Goal: Information Seeking & Learning: Find specific fact

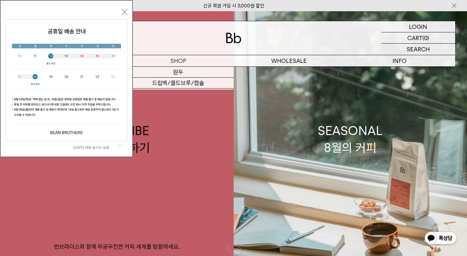
click at [130, 16] on div "[DATE] 하루 보이지 않음 닫기" at bounding box center [66, 78] width 133 height 157
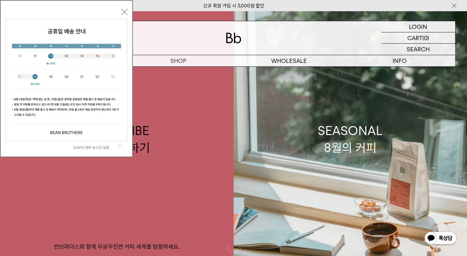
click at [124, 10] on button "닫기" at bounding box center [125, 12] width 6 height 6
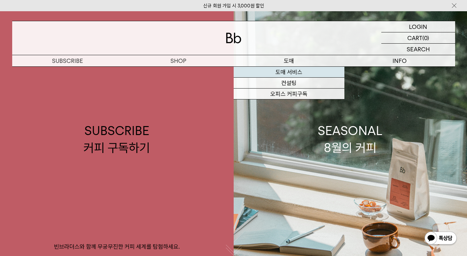
click at [283, 72] on link "도매 서비스" at bounding box center [289, 72] width 111 height 11
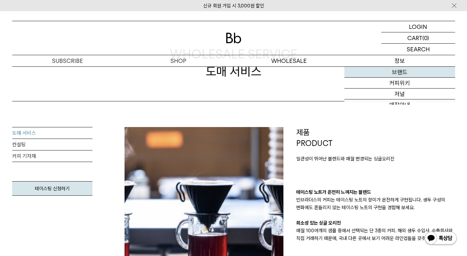
scroll to position [123, 0]
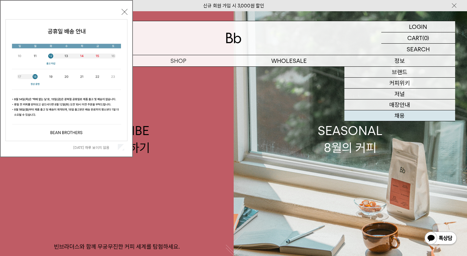
click at [405, 115] on link "채용" at bounding box center [399, 115] width 111 height 11
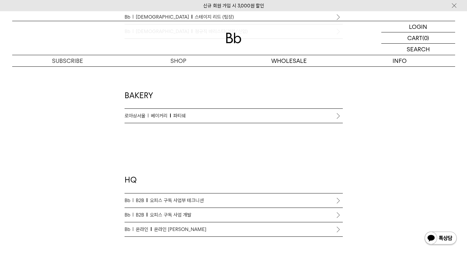
scroll to position [503, 0]
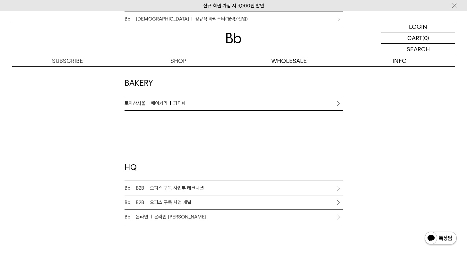
click at [193, 205] on p "Bb B2B 오피스 구독 사업 개발" at bounding box center [233, 203] width 218 height 8
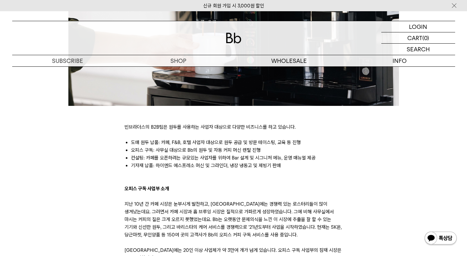
scroll to position [294, 0]
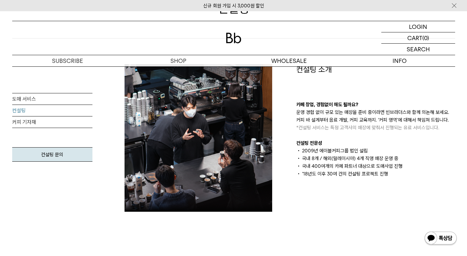
scroll to position [58, 0]
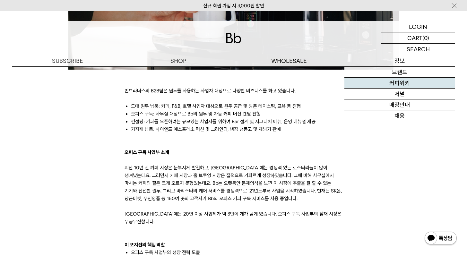
click at [405, 83] on link "커피위키" at bounding box center [399, 83] width 111 height 11
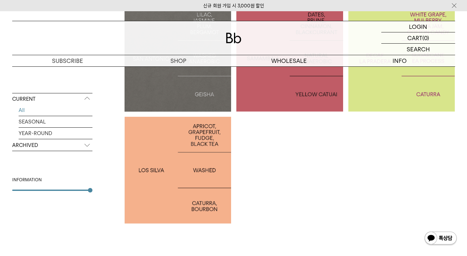
scroll to position [194, 0]
click at [74, 146] on p "ARCHIVED" at bounding box center [52, 146] width 80 height 12
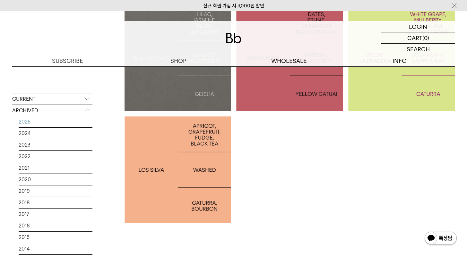
click at [52, 120] on link "2025" at bounding box center [56, 121] width 74 height 11
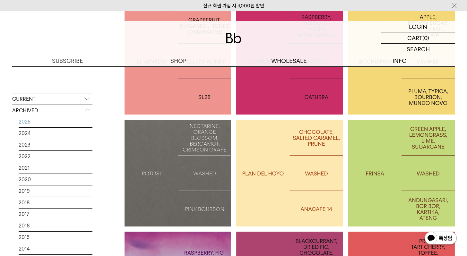
scroll to position [286, 0]
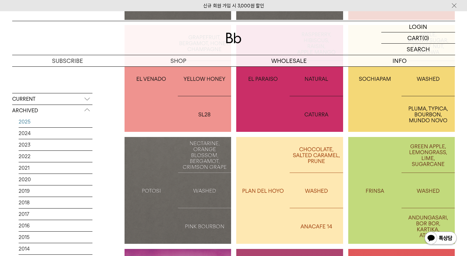
click at [381, 189] on p "INDONESIA FRINSA" at bounding box center [401, 190] width 107 height 9
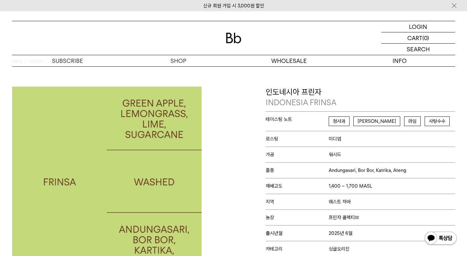
scroll to position [23, 0]
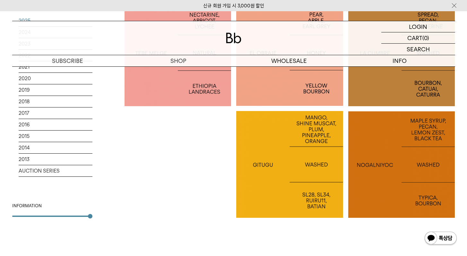
scroll to position [937, 0]
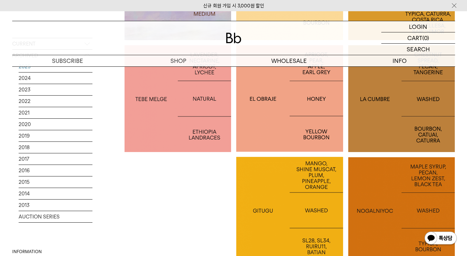
click at [389, 129] on div at bounding box center [401, 98] width 107 height 107
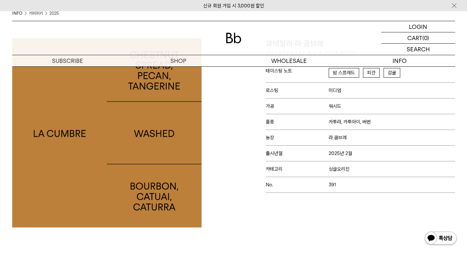
scroll to position [63, 0]
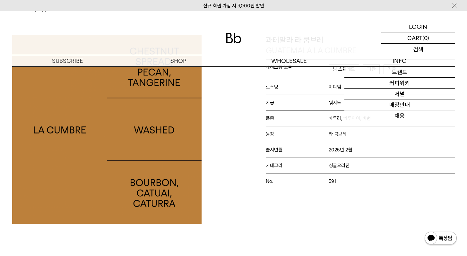
click at [421, 47] on p "검색" at bounding box center [418, 49] width 10 height 11
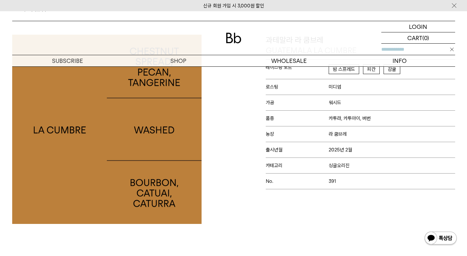
click at [396, 52] on input "text" at bounding box center [418, 49] width 74 height 11
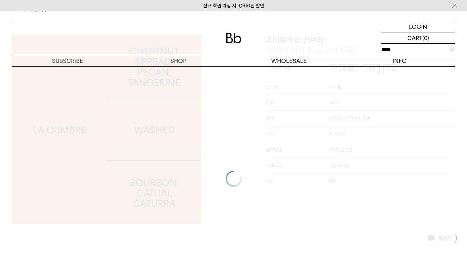
type input "*****"
click input "**" at bounding box center [0, 0] width 0 height 0
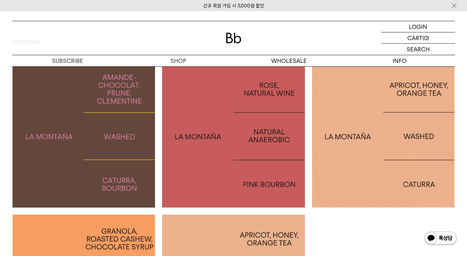
scroll to position [49, 0]
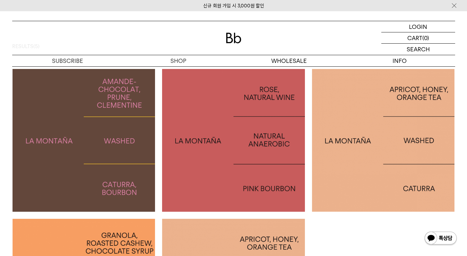
click at [88, 177] on img at bounding box center [84, 140] width 143 height 143
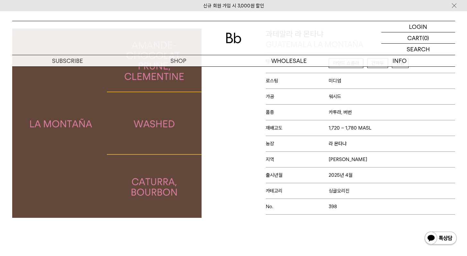
scroll to position [62, 0]
